Goal: Information Seeking & Learning: Learn about a topic

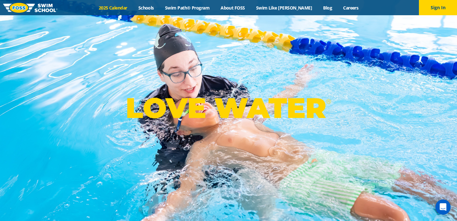
click at [125, 9] on link "2025 Calendar" at bounding box center [113, 8] width 40 height 6
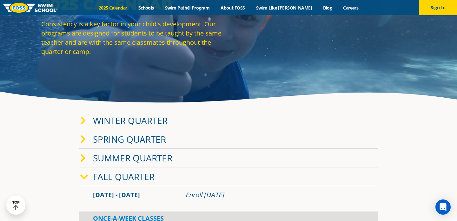
click at [84, 119] on icon at bounding box center [83, 121] width 6 height 9
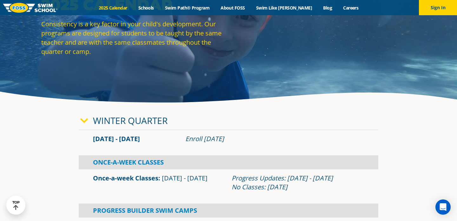
click at [84, 119] on icon at bounding box center [84, 121] width 8 height 9
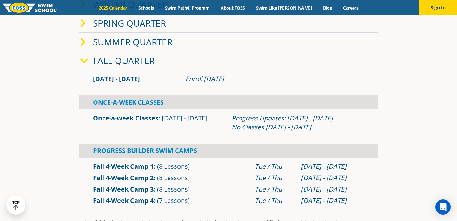
scroll to position [167, 0]
